Goal: Task Accomplishment & Management: Use online tool/utility

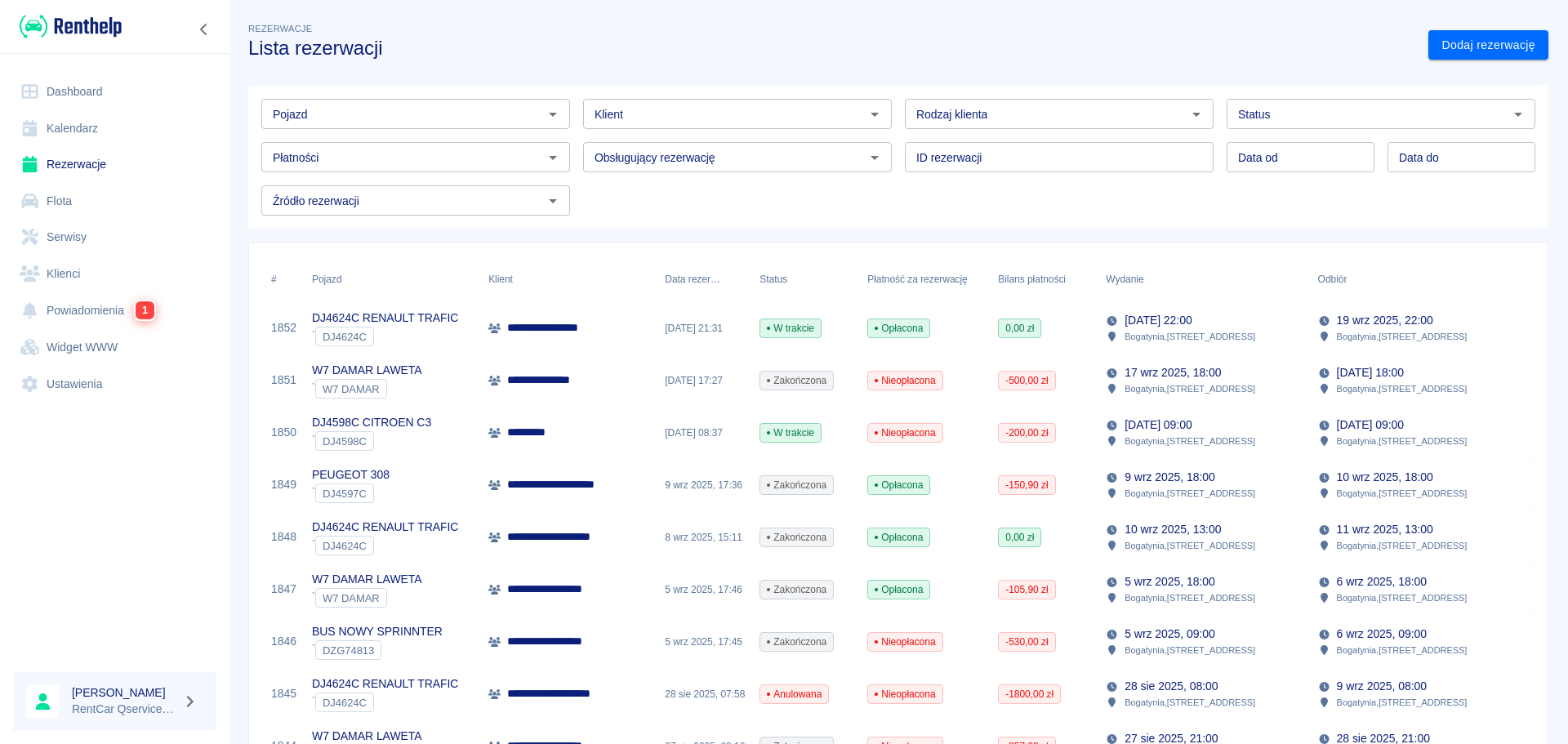
click at [426, 316] on p "DJ4624C RENAULT TRAFIC" at bounding box center [385, 318] width 147 height 17
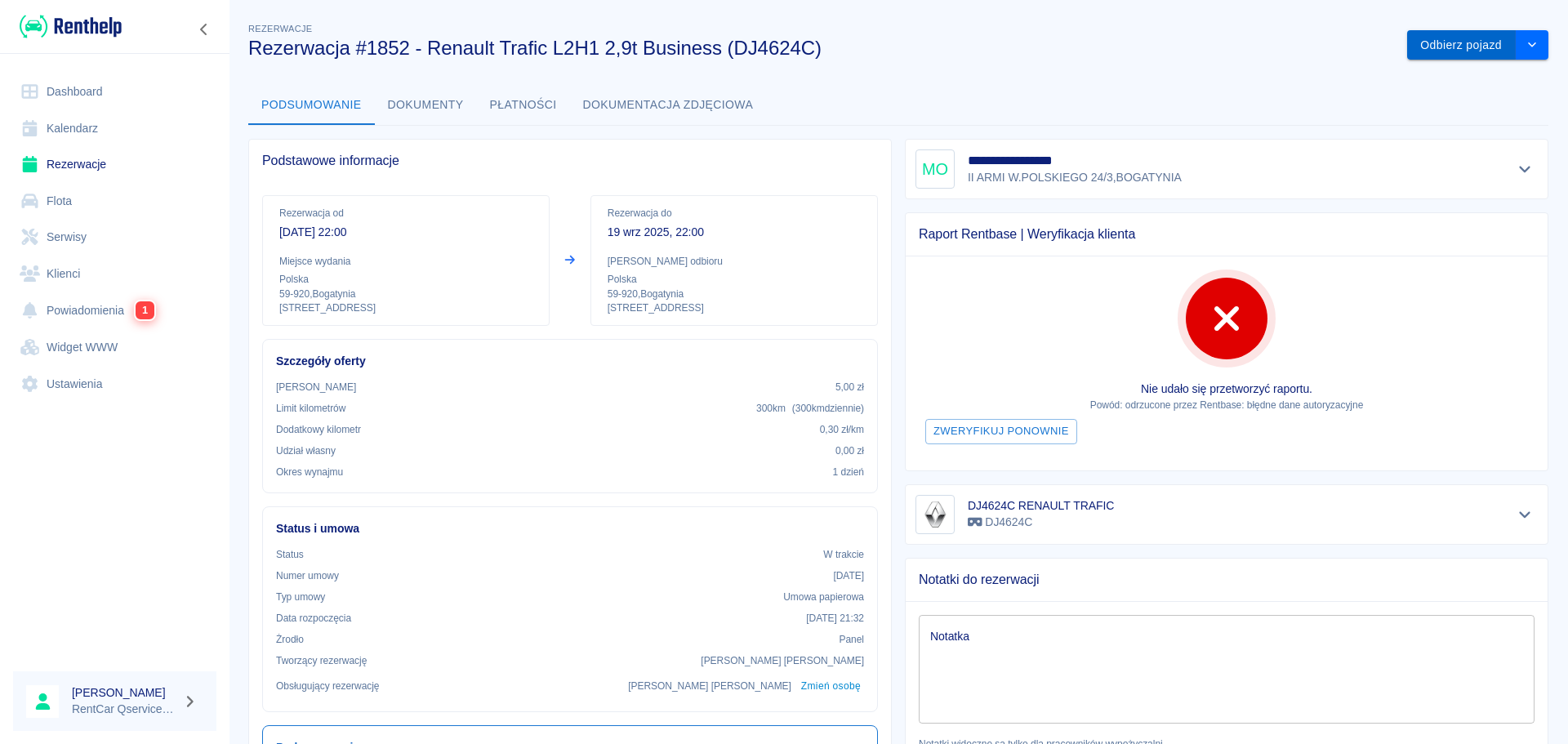
click at [1419, 46] on button "Odbierz pojazd" at bounding box center [1462, 45] width 109 height 31
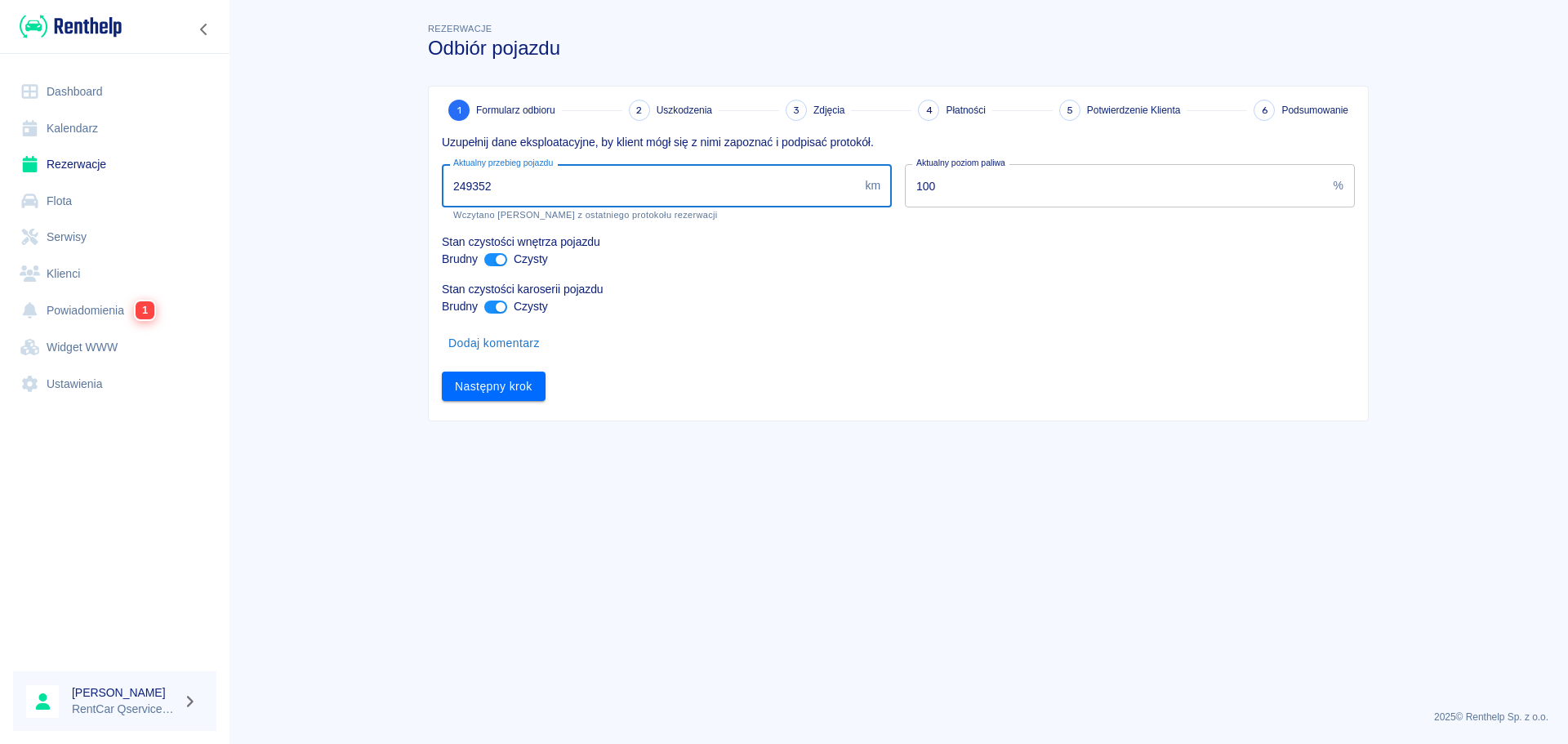
drag, startPoint x: 528, startPoint y: 186, endPoint x: 250, endPoint y: 208, distance: 278.9
click at [251, 207] on main "Rezerwacje Odbiór pojazdu 1 Formularz odbioru 2 Uszkodzenia 3 Zdjęcia 4 Płatnoś…" at bounding box center [898, 358] width 1340 height 677
type input "249484"
drag, startPoint x: 564, startPoint y: 518, endPoint x: 535, endPoint y: 474, distance: 52.7
click at [564, 517] on main "Rezerwacje Odbiór pojazdu 1 Formularz odbioru 2 Uszkodzenia 3 Zdjęcia 4 Płatnoś…" at bounding box center [898, 358] width 1340 height 677
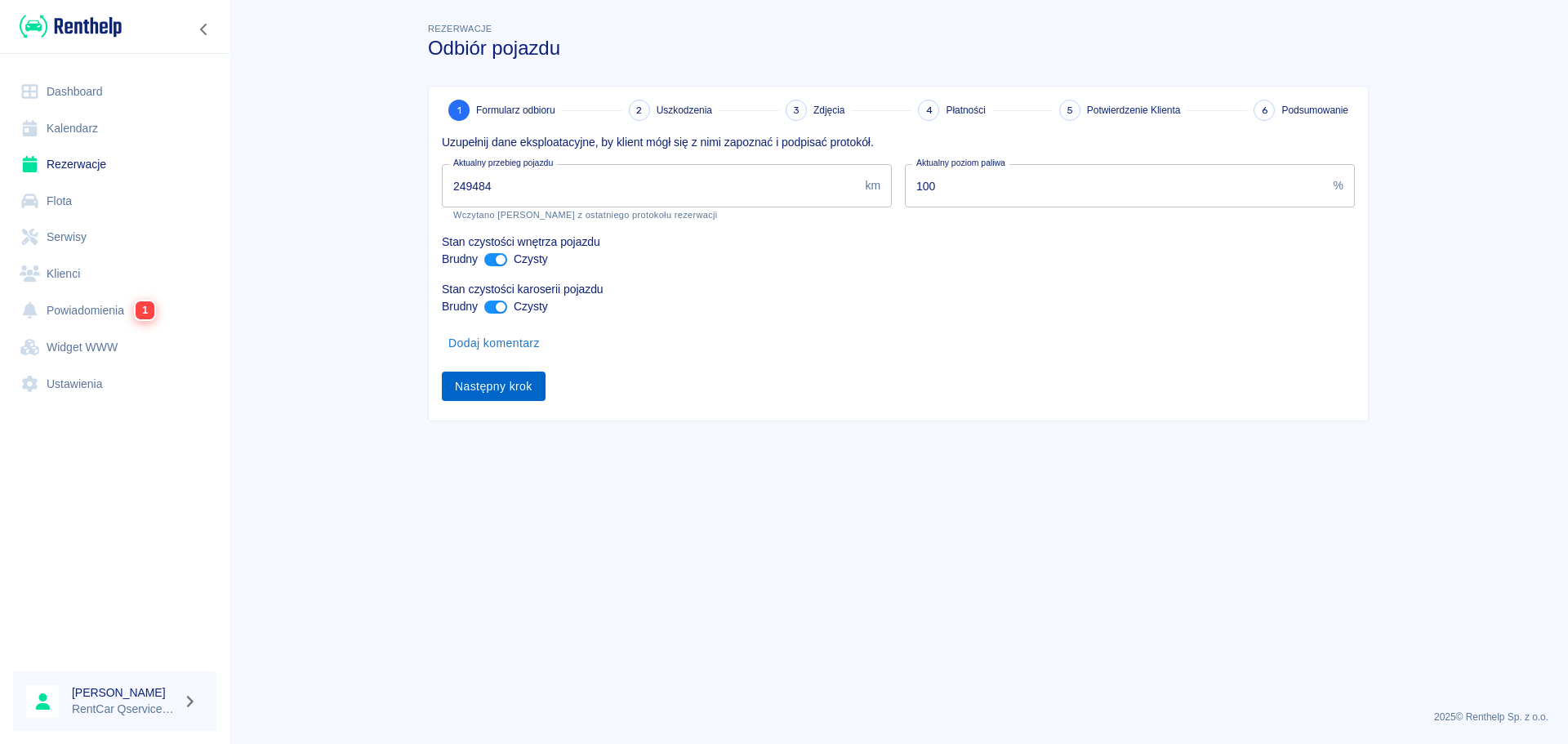
click at [493, 381] on button "Następny krok" at bounding box center [494, 386] width 104 height 31
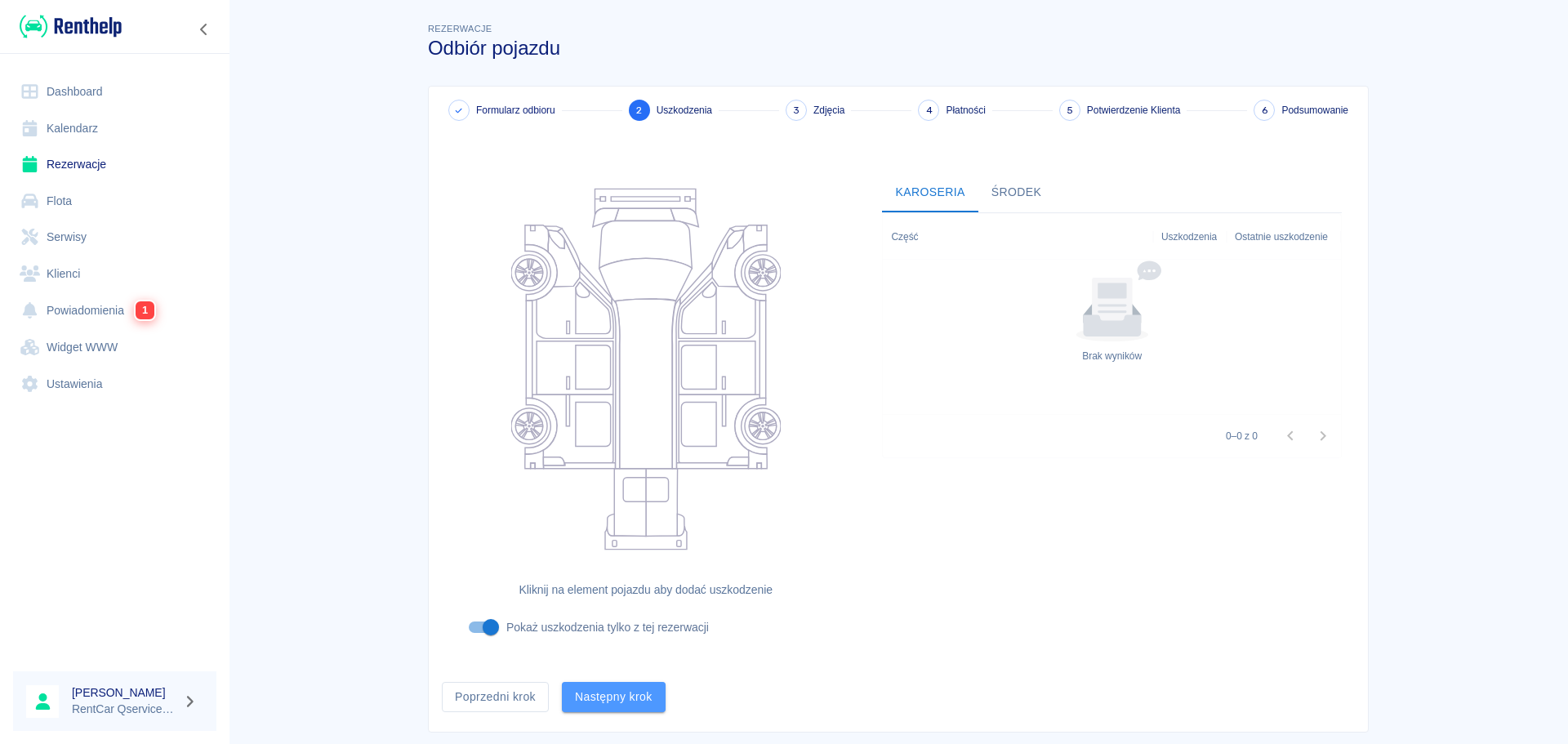
click at [596, 688] on button "Następny krok" at bounding box center [613, 697] width 104 height 31
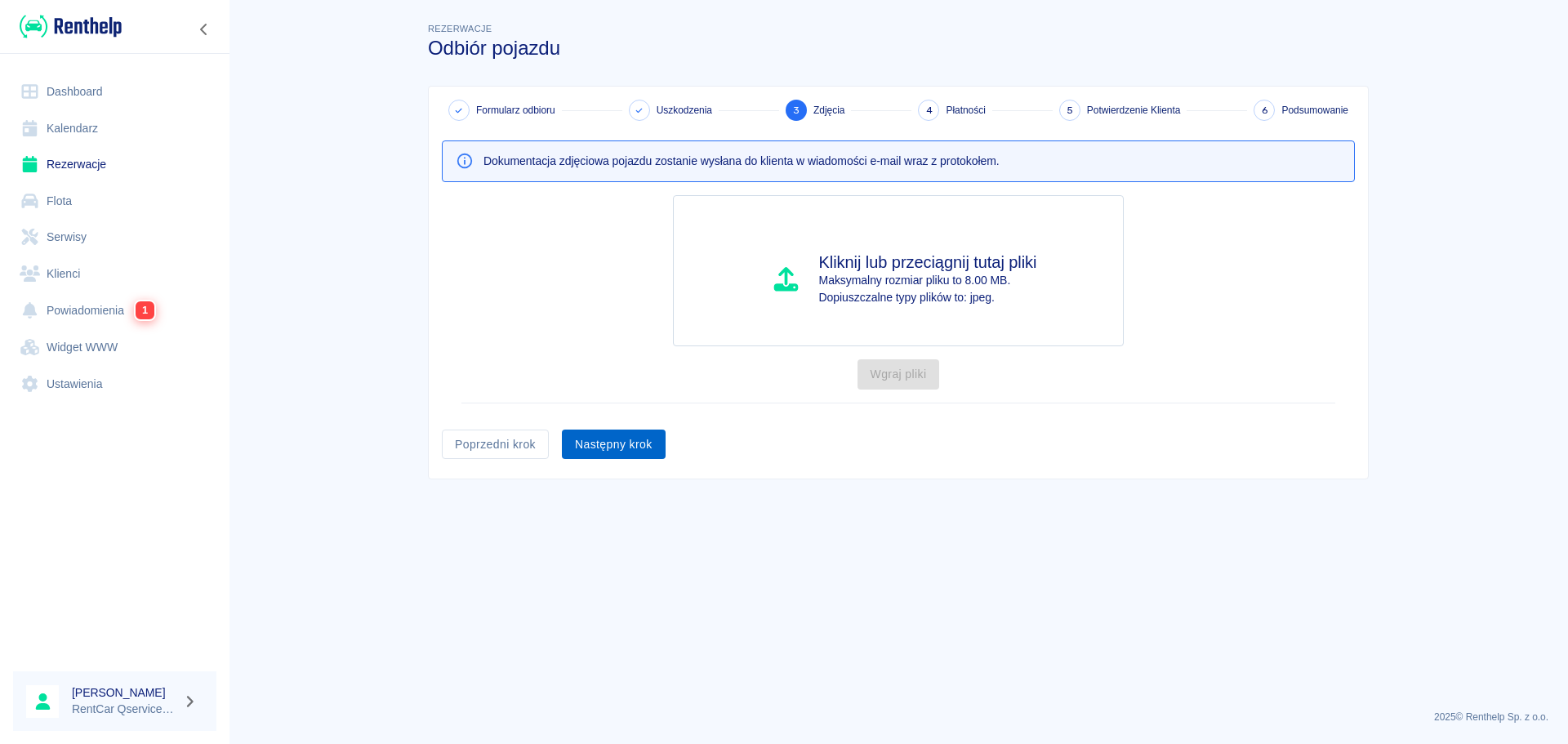
click at [621, 439] on button "Następny krok" at bounding box center [613, 445] width 104 height 31
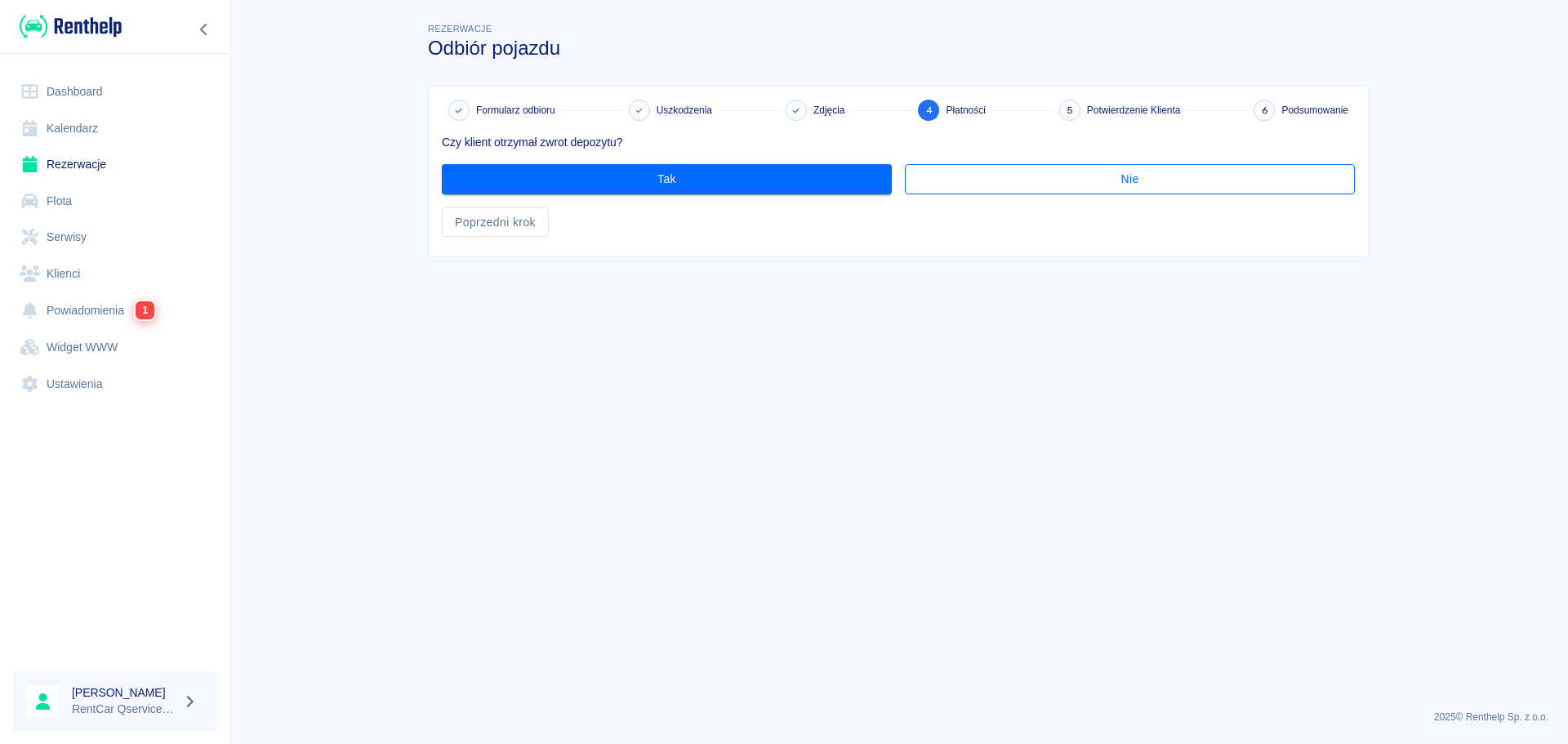
click at [992, 174] on button "Nie" at bounding box center [1130, 179] width 450 height 31
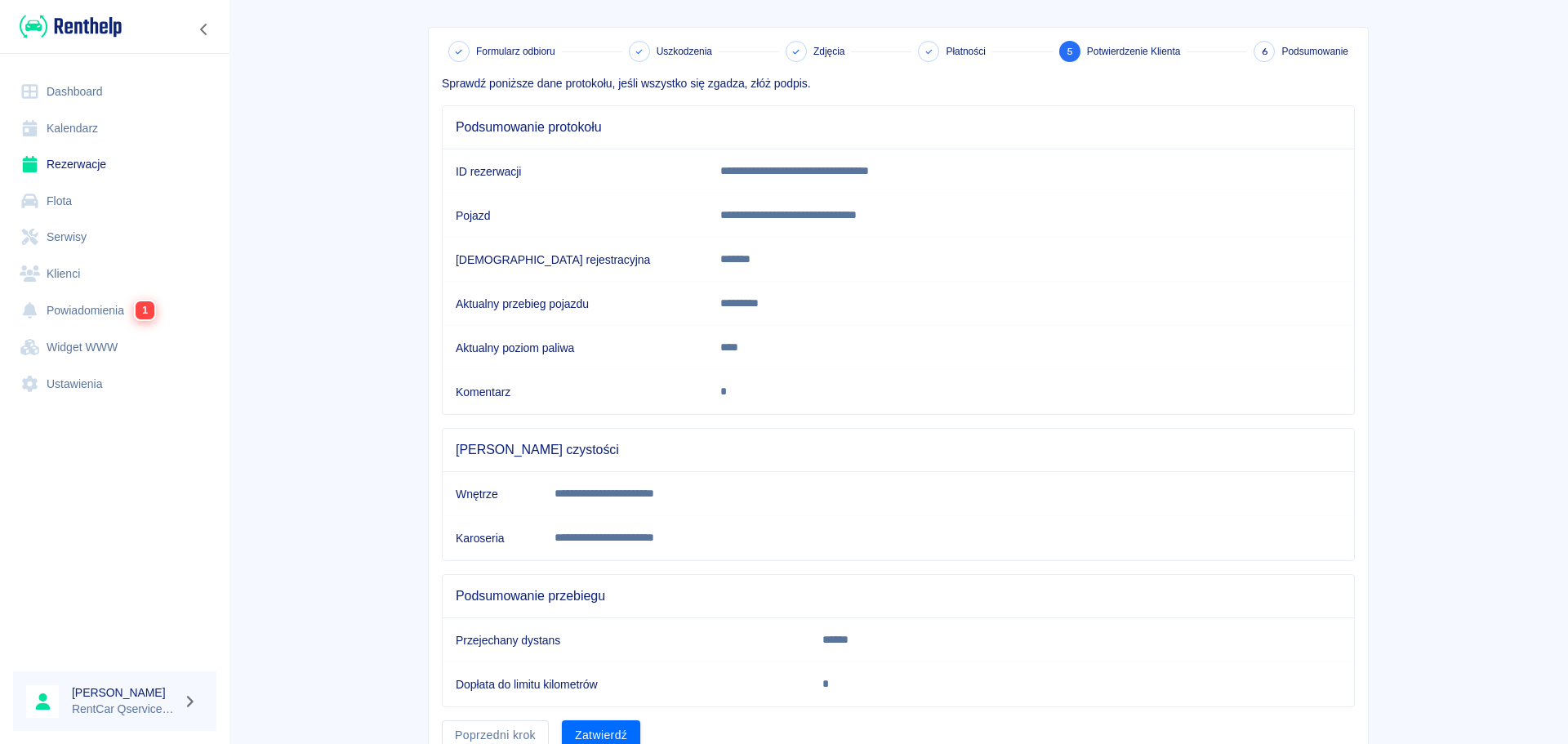
scroll to position [133, 0]
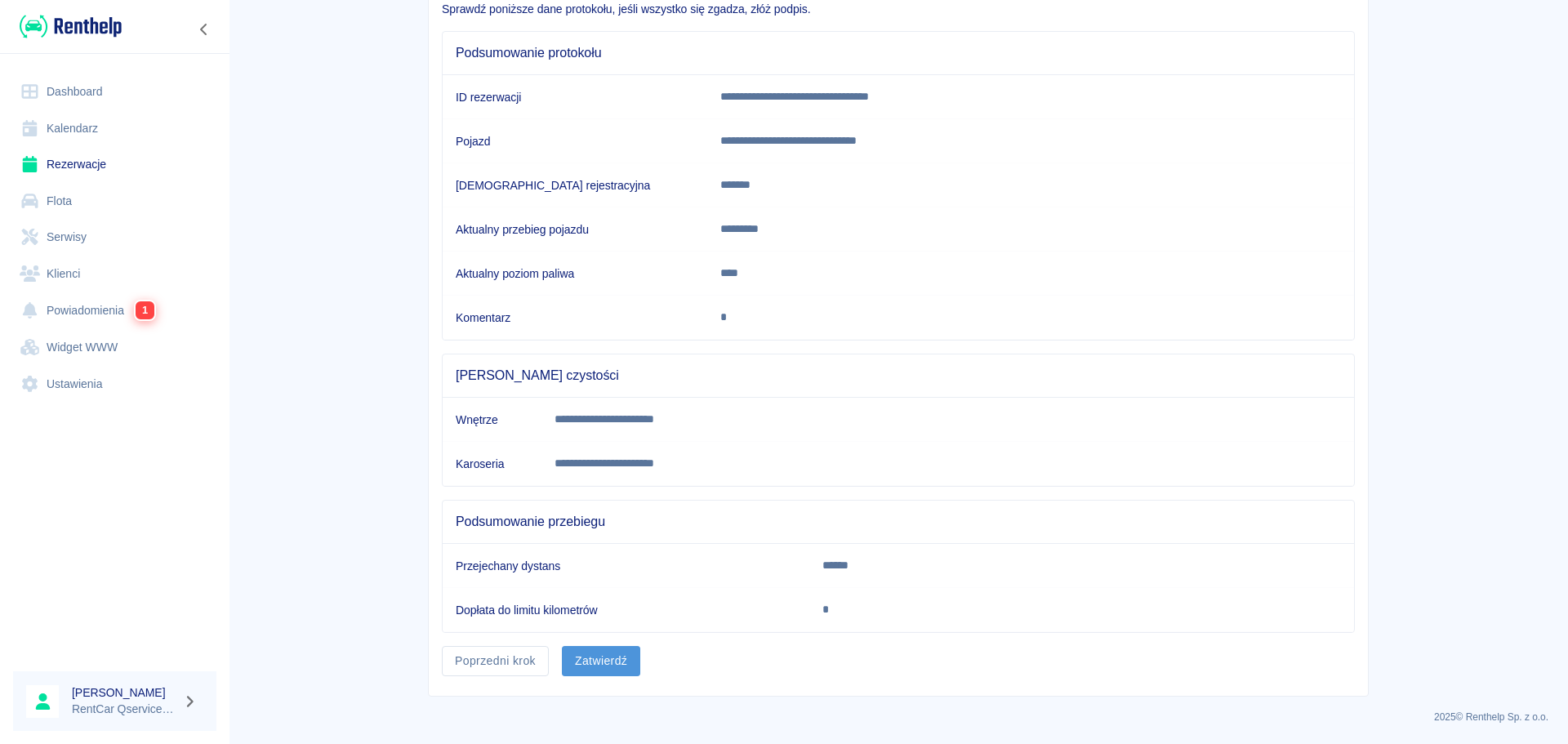
click at [621, 658] on button "Zatwierdź" at bounding box center [601, 661] width 78 height 31
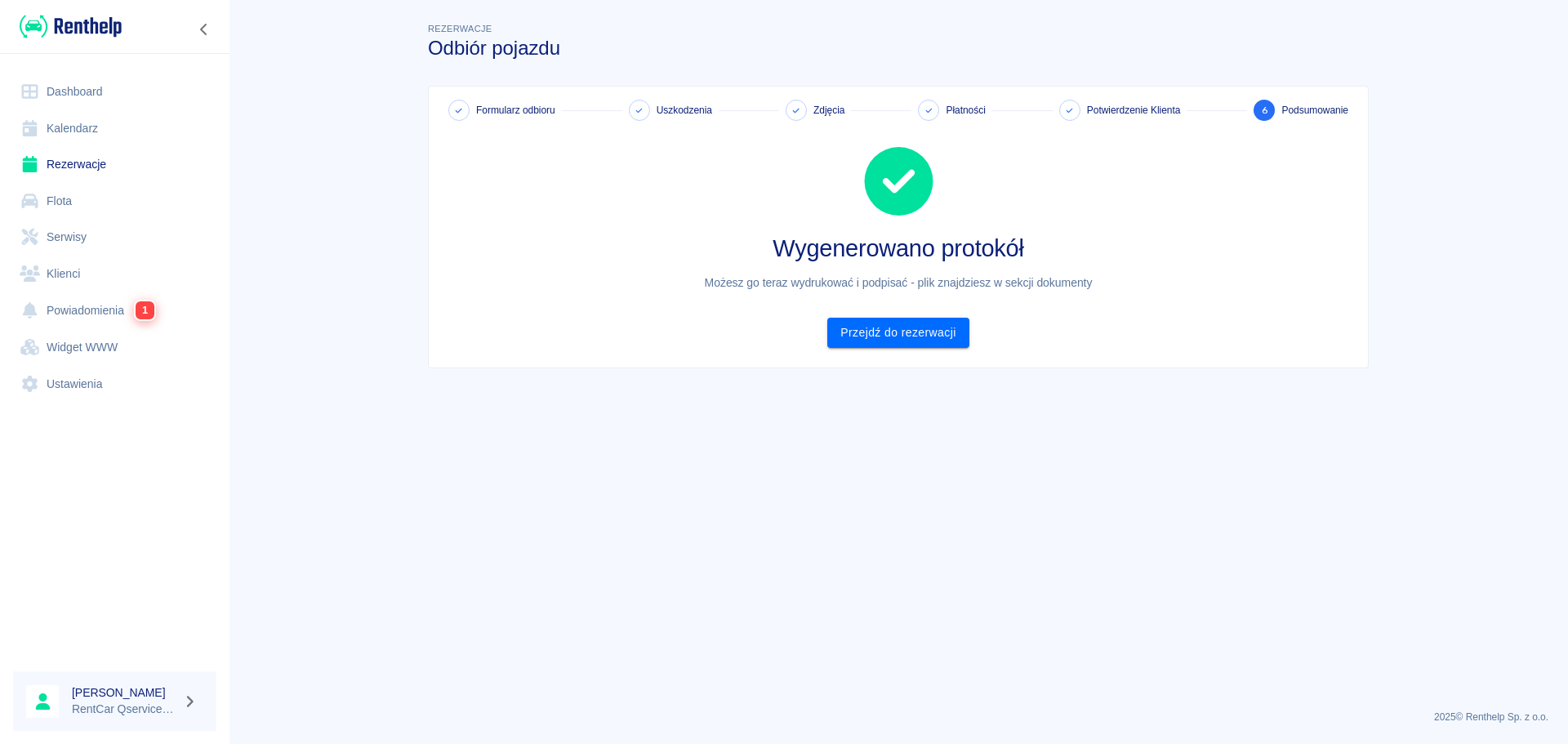
scroll to position [0, 0]
click at [880, 329] on link "Przejdź do rezerwacji" at bounding box center [898, 332] width 141 height 31
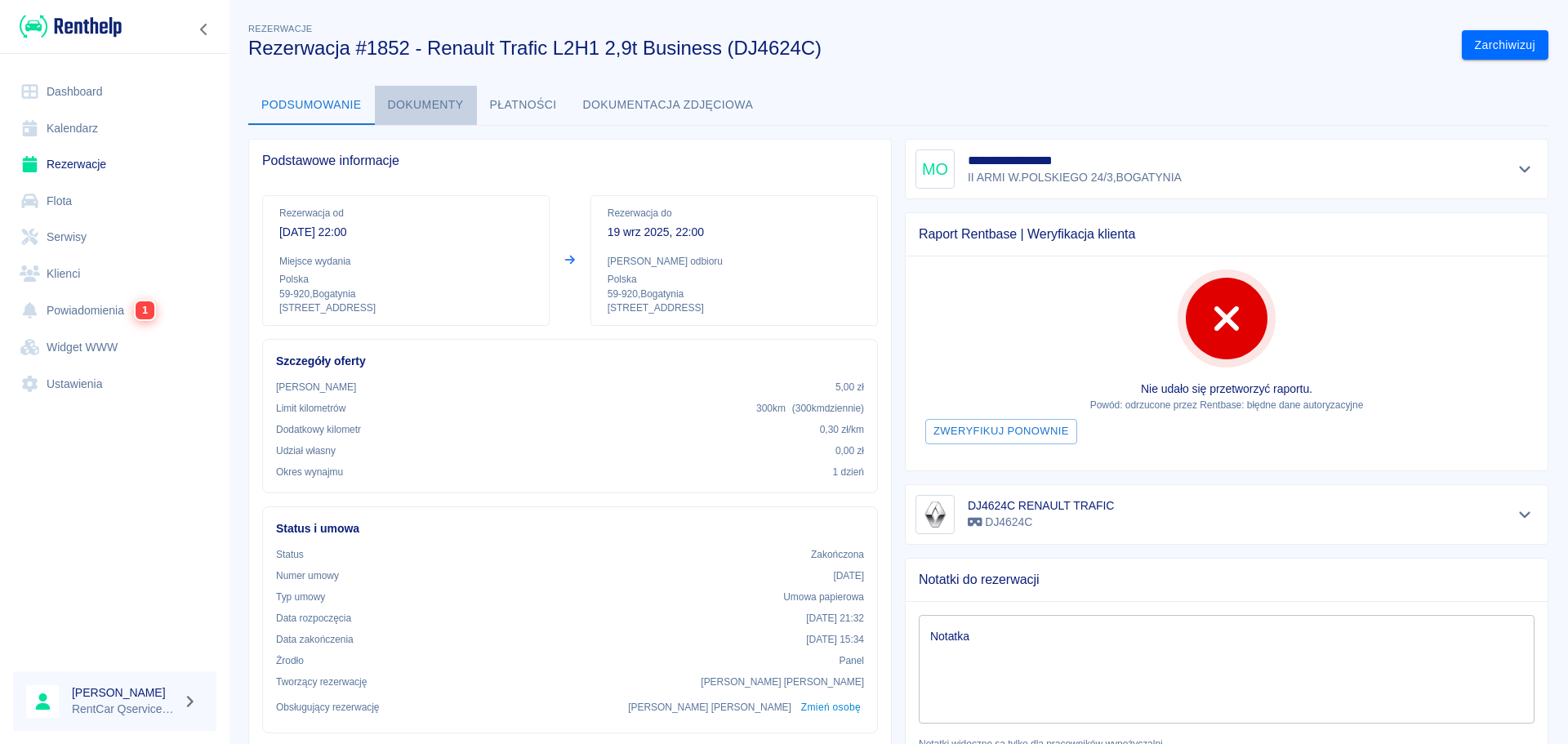
click at [429, 94] on button "Dokumenty" at bounding box center [426, 105] width 102 height 39
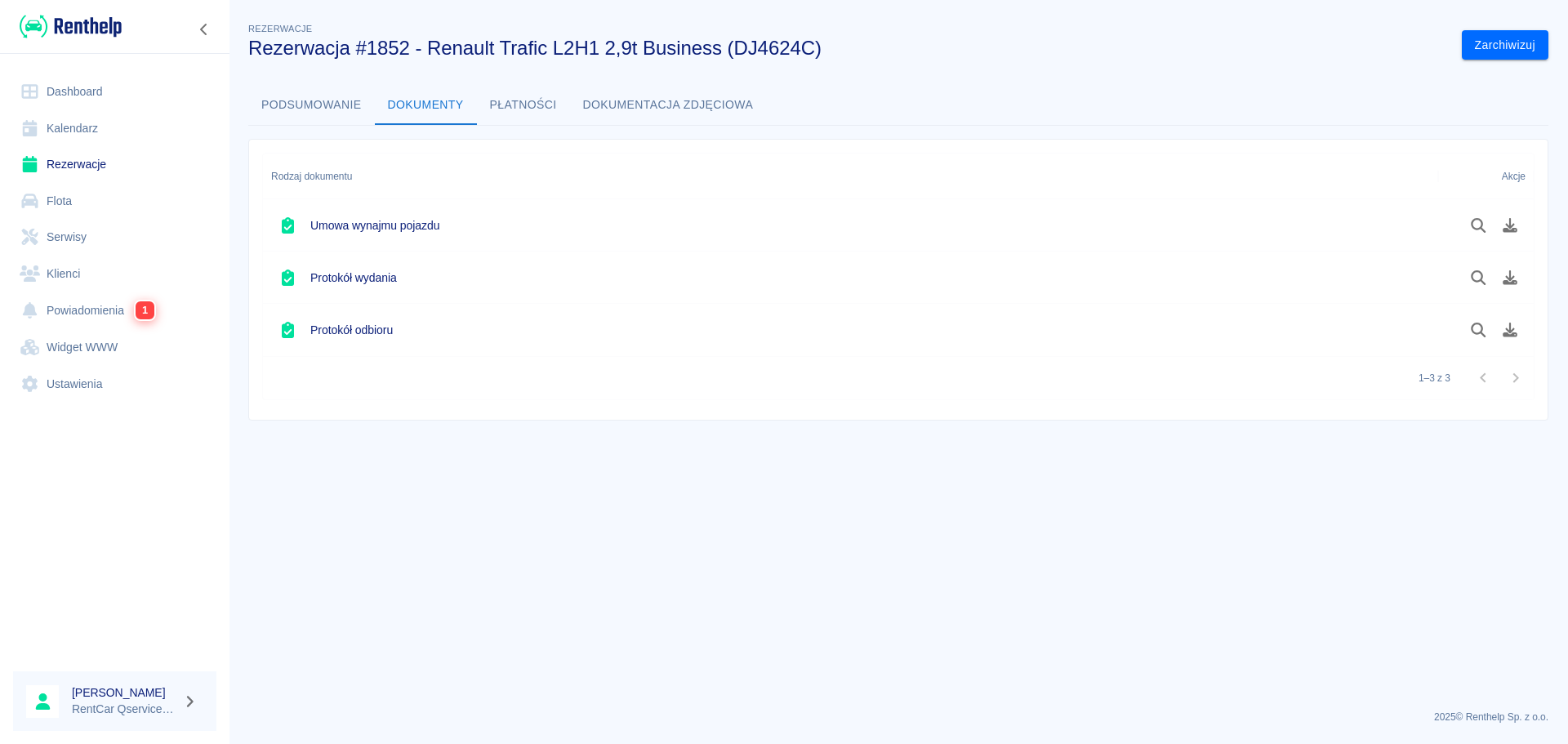
click at [1504, 345] on div at bounding box center [1486, 330] width 96 height 52
click at [1176, 663] on main "Rezerwacje Rezerwacja #1852 - Renault Trafic L2H1 2,9t Business (DJ4624C) Zarch…" at bounding box center [898, 358] width 1340 height 677
click at [1532, 536] on main "Rezerwacje Rezerwacja #1852 - Renault Trafic L2H1 2,9t Business (DJ4624C) Zarch…" at bounding box center [898, 358] width 1340 height 677
click at [1517, 328] on icon "Pobierz dokument" at bounding box center [1510, 330] width 19 height 15
